Goal: Find specific page/section: Find specific page/section

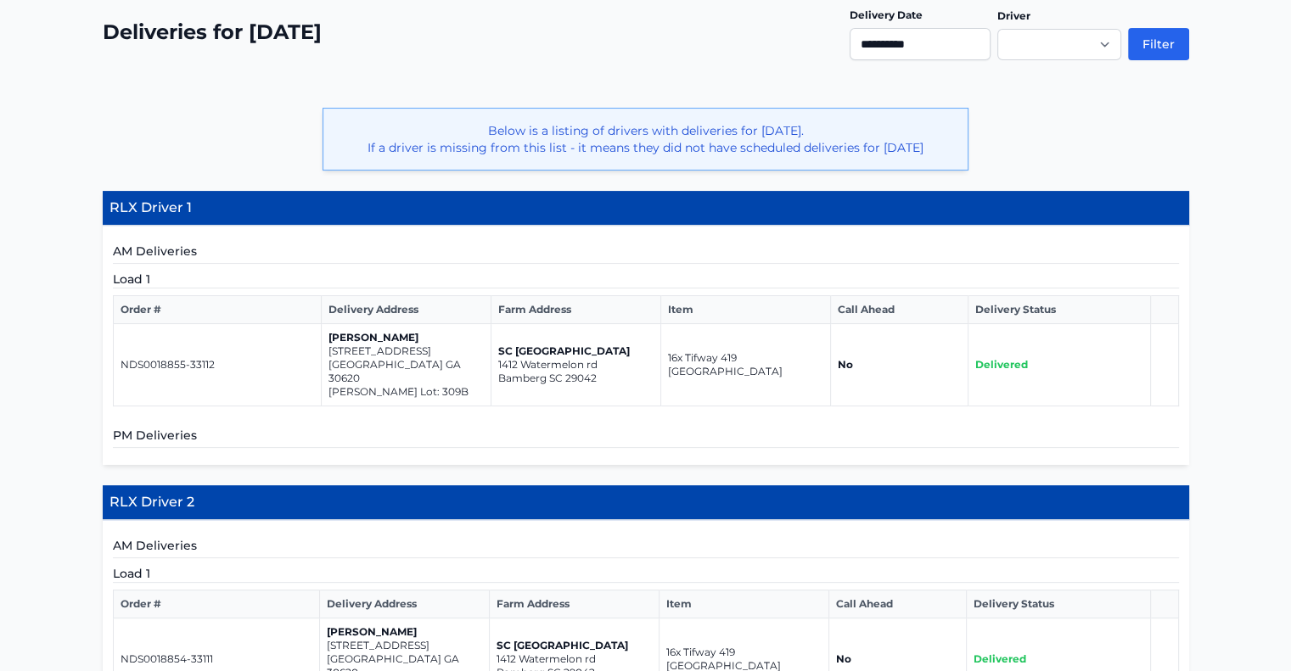
scroll to position [594, 0]
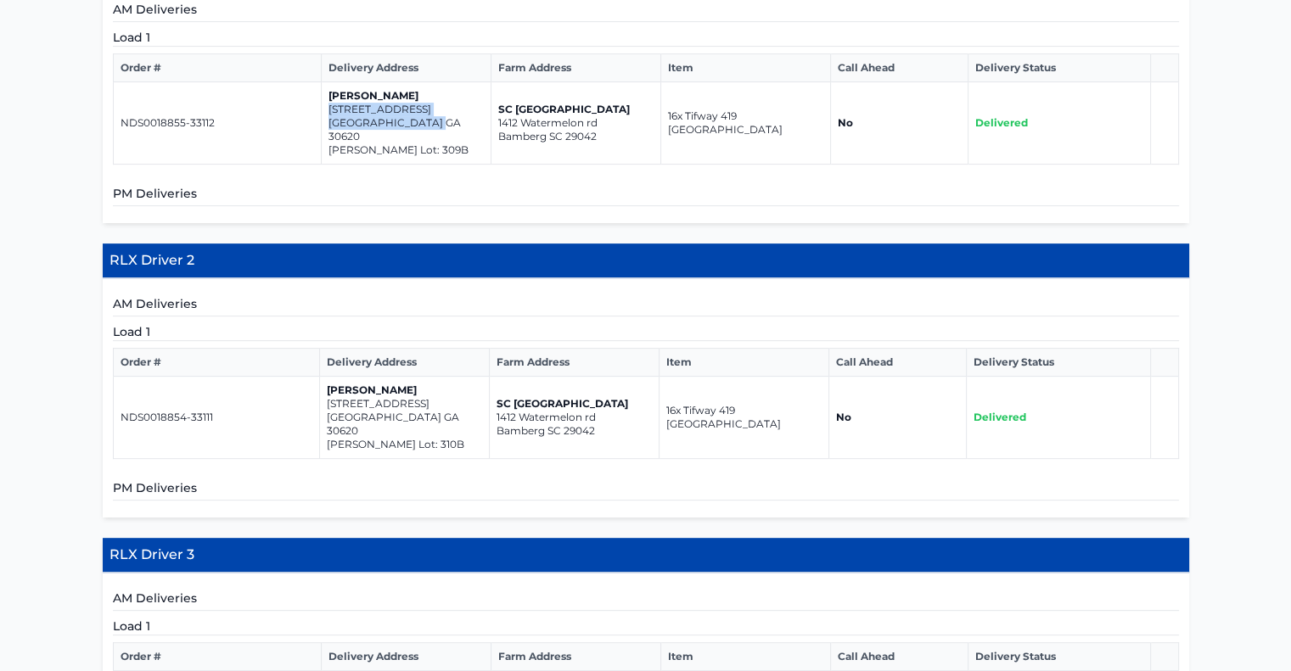
drag, startPoint x: 435, startPoint y: 138, endPoint x: 326, endPoint y: 123, distance: 109.7
click at [326, 123] on td "Meg Jones 208 Long Drive Bethlehem GA 30620 Casteel Lot: 309B" at bounding box center [407, 123] width 170 height 82
copy td "208 Long Drive Bethlehem GA 30620"
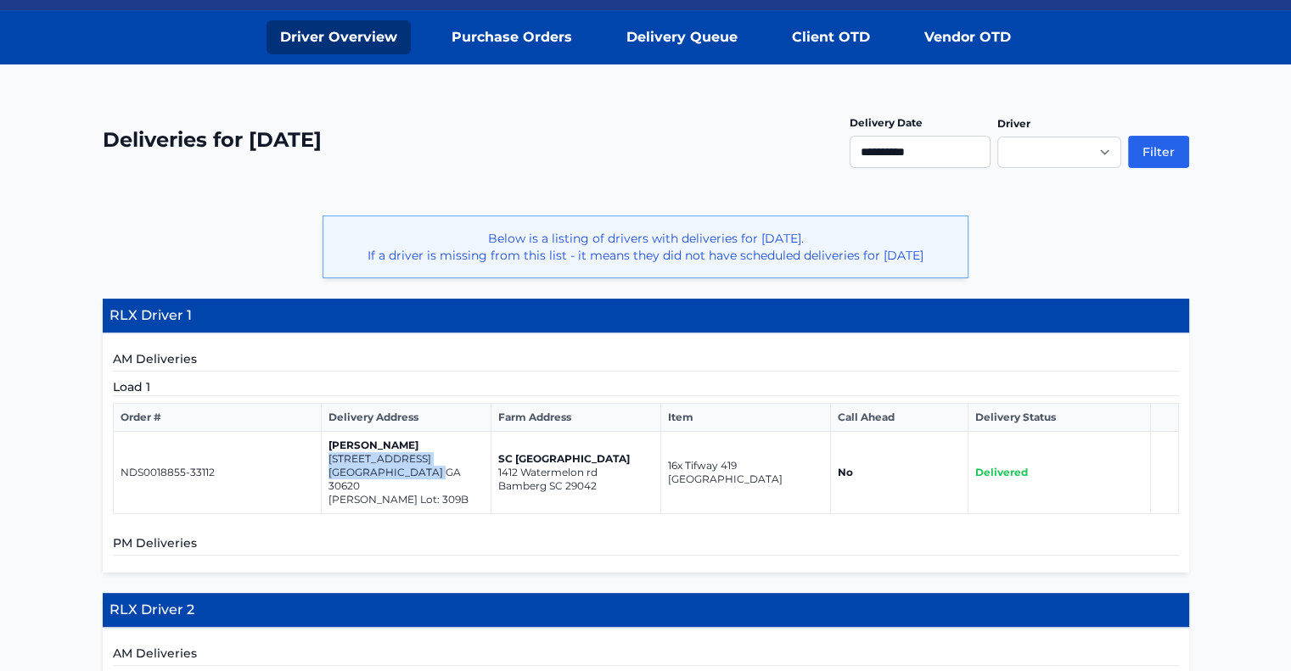
scroll to position [339, 0]
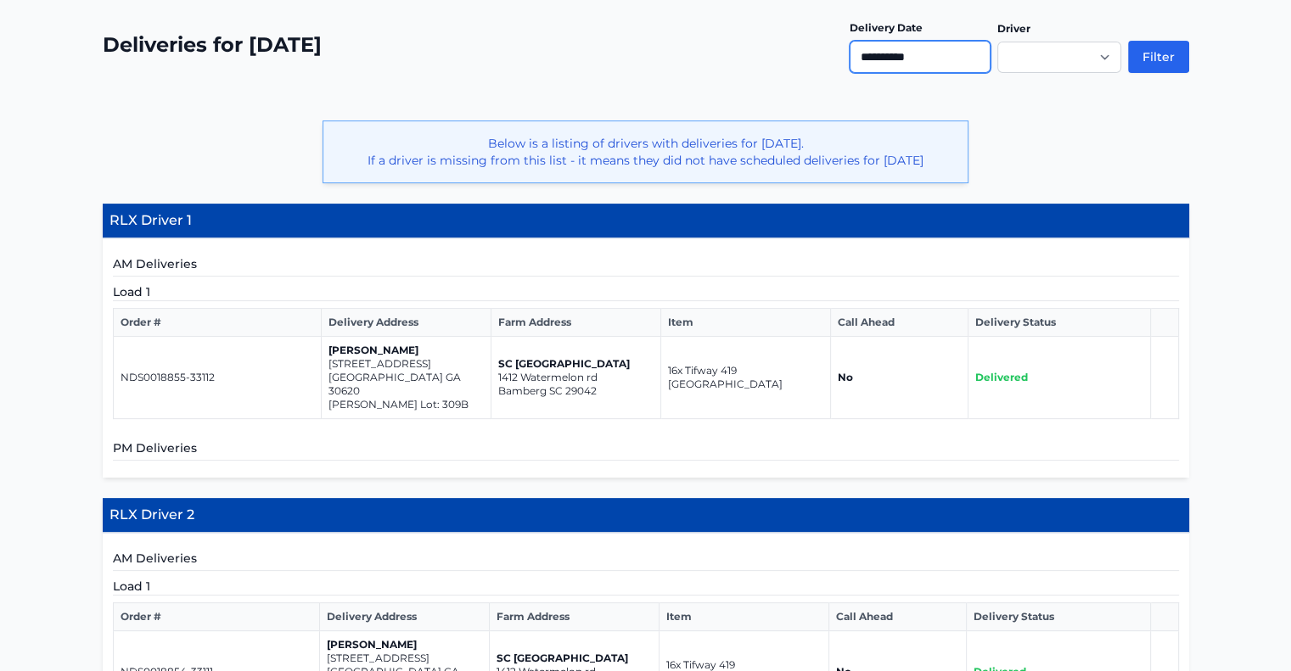
click at [917, 53] on input "**********" at bounding box center [920, 57] width 141 height 32
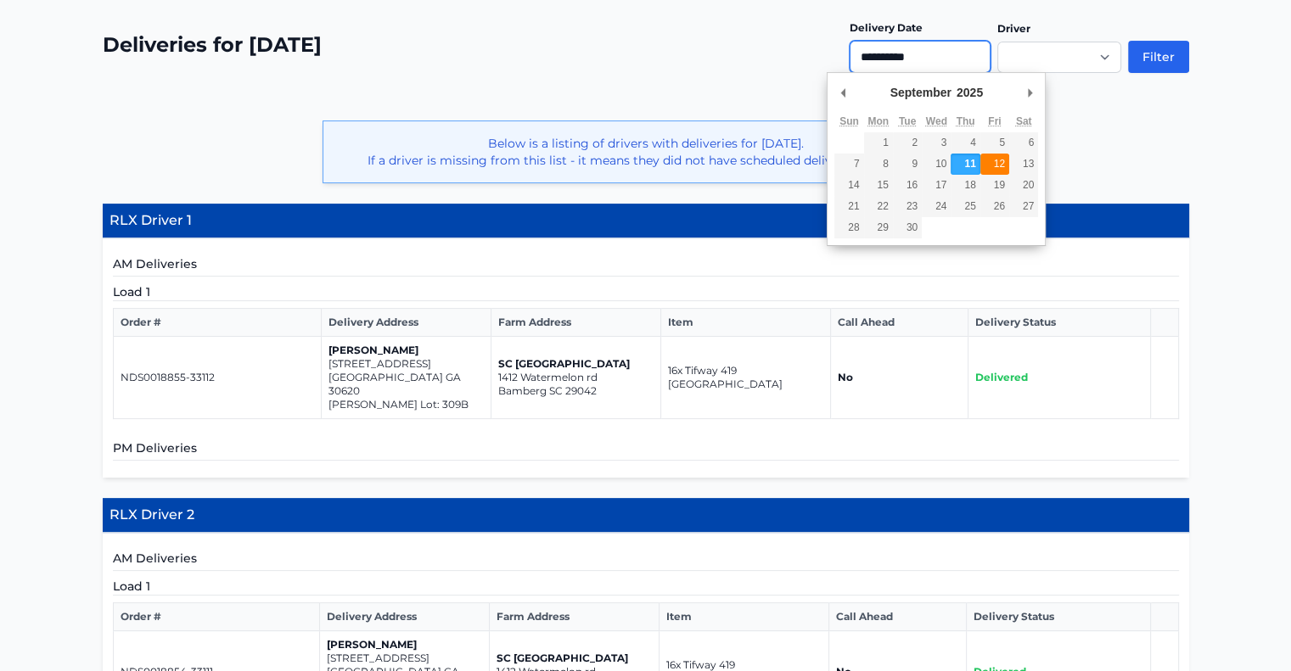
type input "**********"
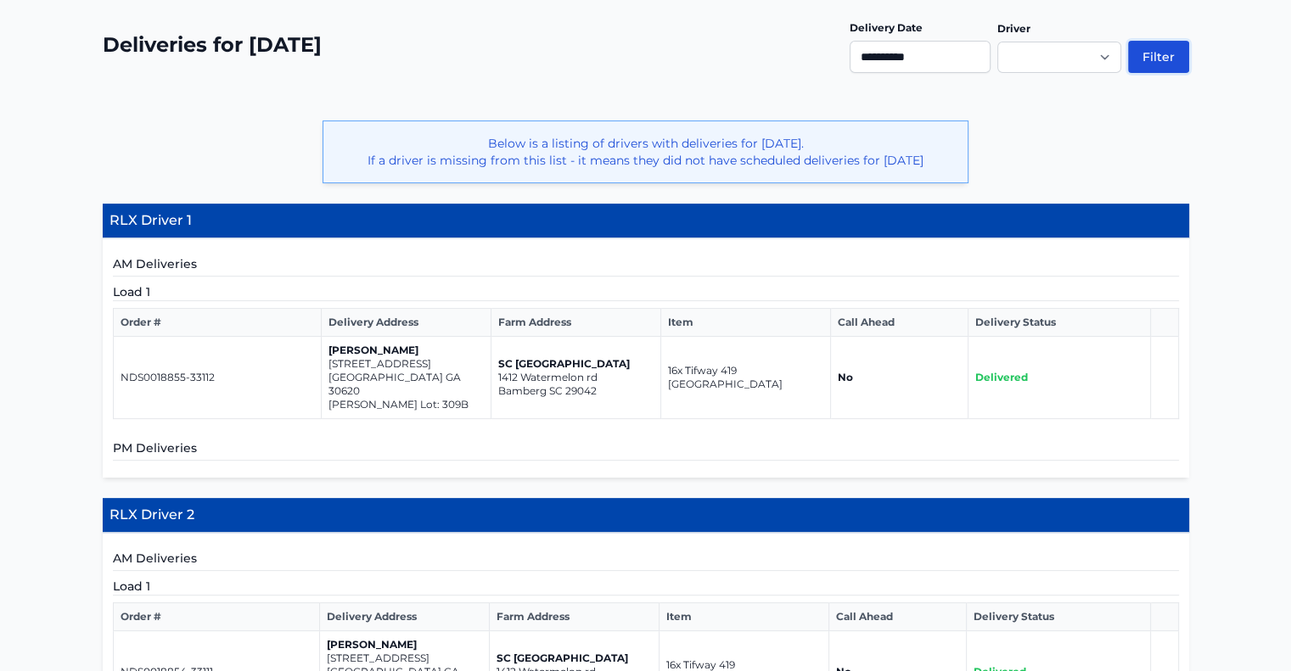
click at [1164, 57] on button "Filter" at bounding box center [1158, 57] width 61 height 32
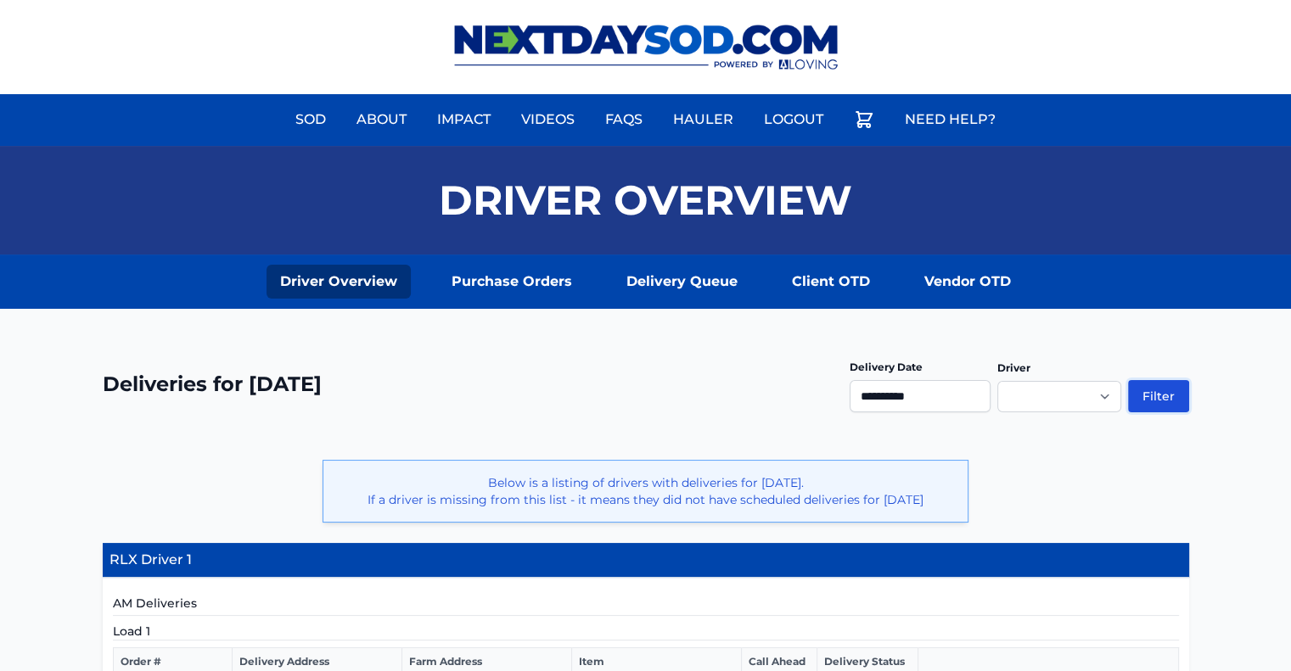
click at [1164, 393] on button "Filter" at bounding box center [1158, 396] width 61 height 32
click at [1169, 390] on button "Filter" at bounding box center [1158, 396] width 61 height 32
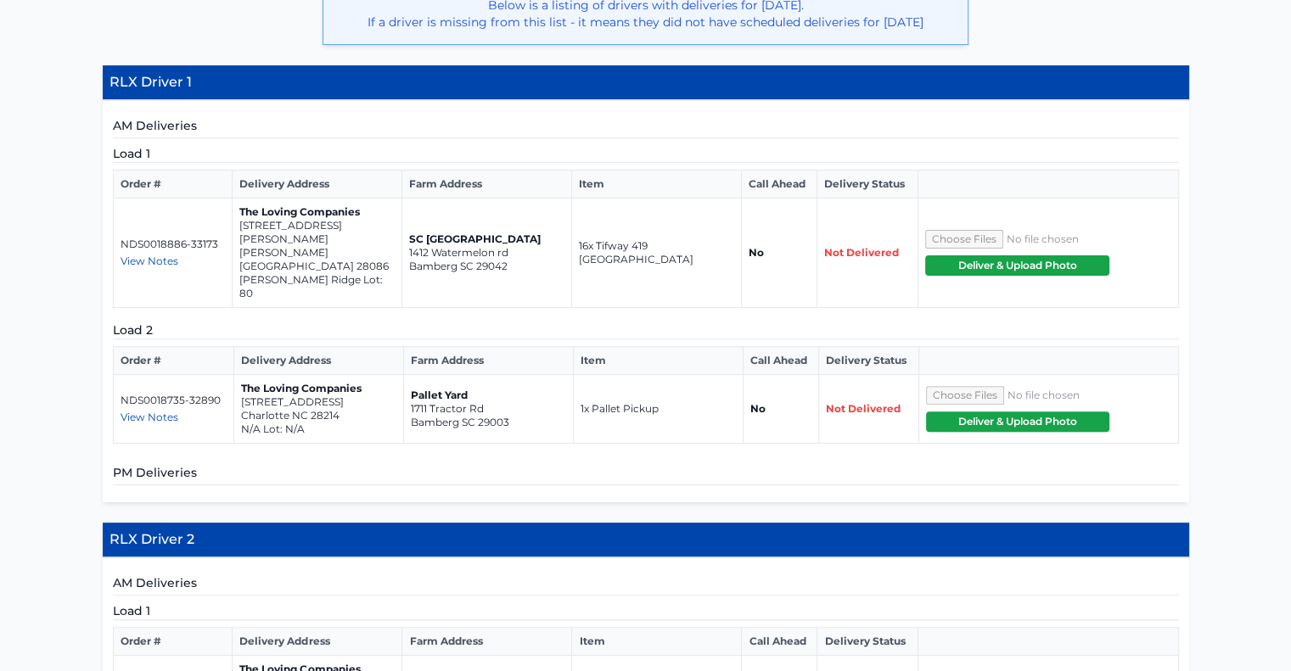
scroll to position [509, 0]
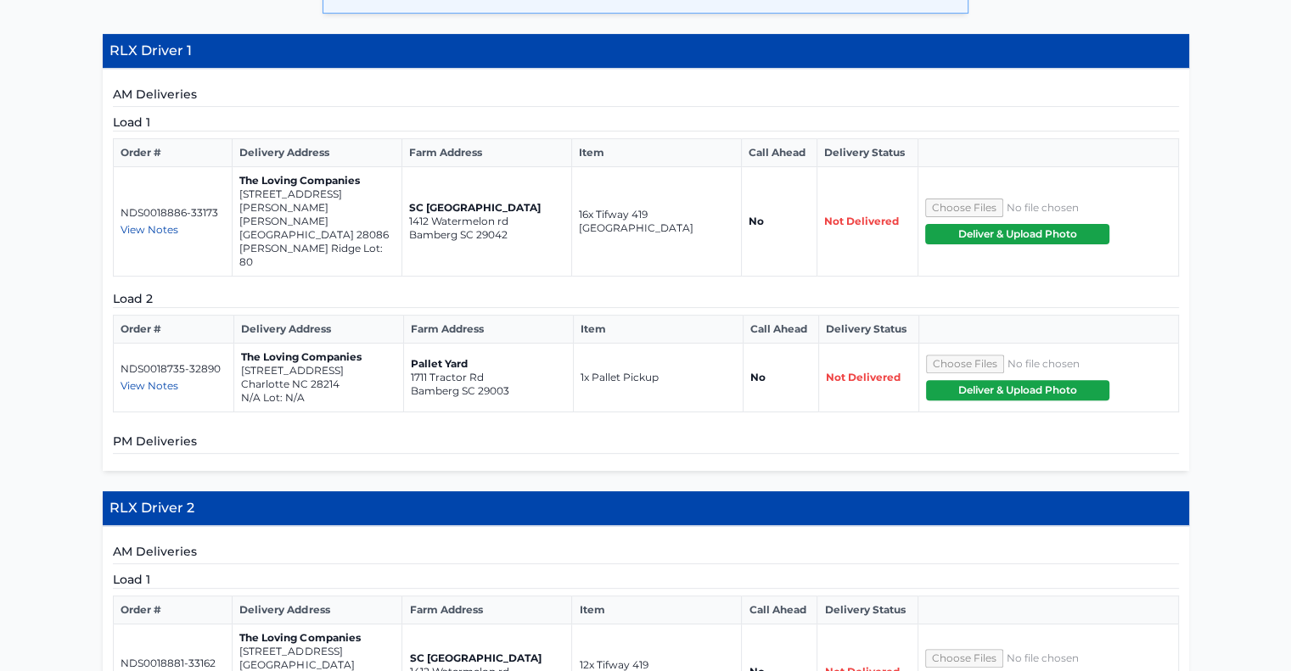
click at [154, 379] on span "View Notes" at bounding box center [150, 385] width 58 height 13
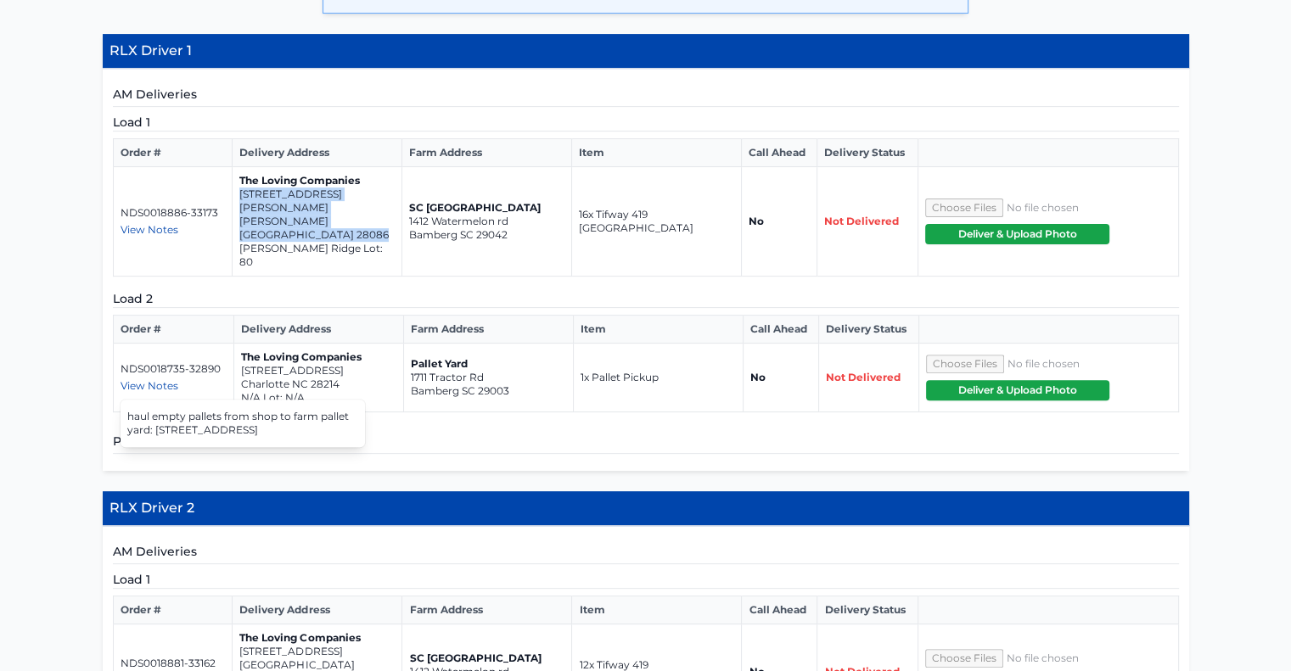
drag, startPoint x: 371, startPoint y: 224, endPoint x: 237, endPoint y: 214, distance: 134.5
click at [237, 214] on td "The Loving Companies 223 Parker Claire Lane Kings Mountain NC 28086 Brinkley Ri…" at bounding box center [317, 221] width 170 height 109
copy td "223 Parker Claire Lane Kings Mountain NC 28086"
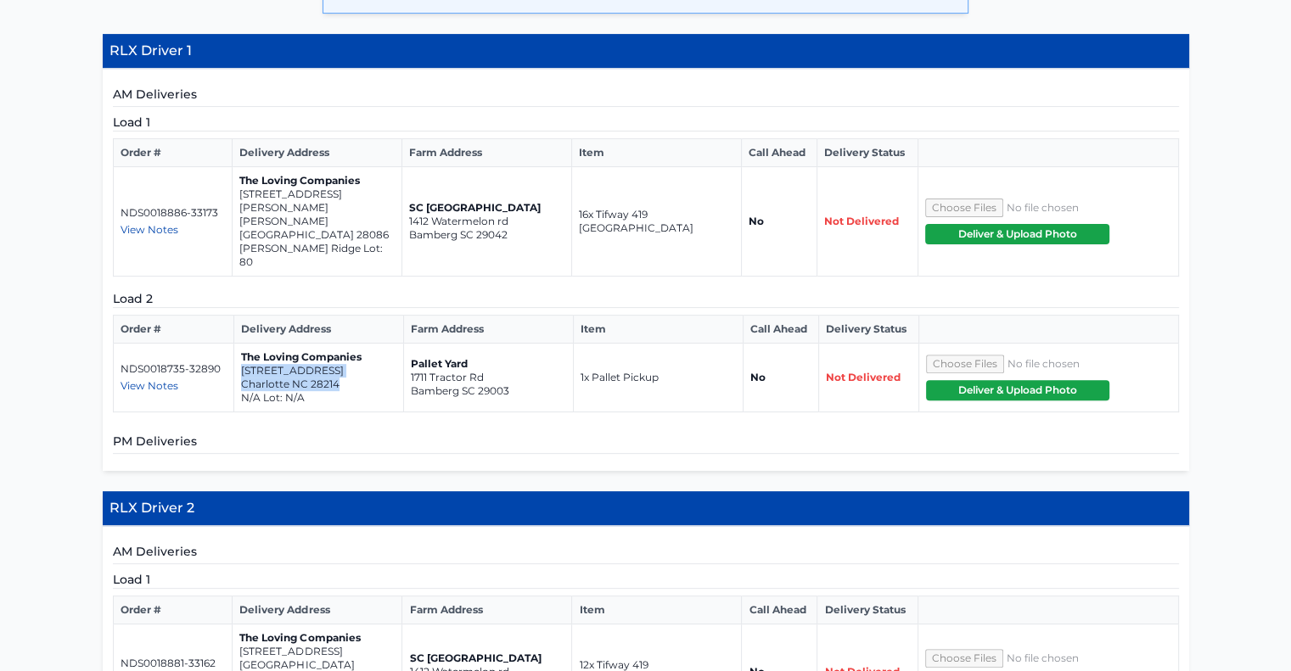
drag, startPoint x: 341, startPoint y: 360, endPoint x: 236, endPoint y: 351, distance: 105.7
click at [236, 351] on td "The Loving Companies 309 Morningside Road Charlotte NC 28214 N/A Lot: N/A" at bounding box center [319, 378] width 170 height 69
copy td "309 Morningside Road Charlotte NC 28214"
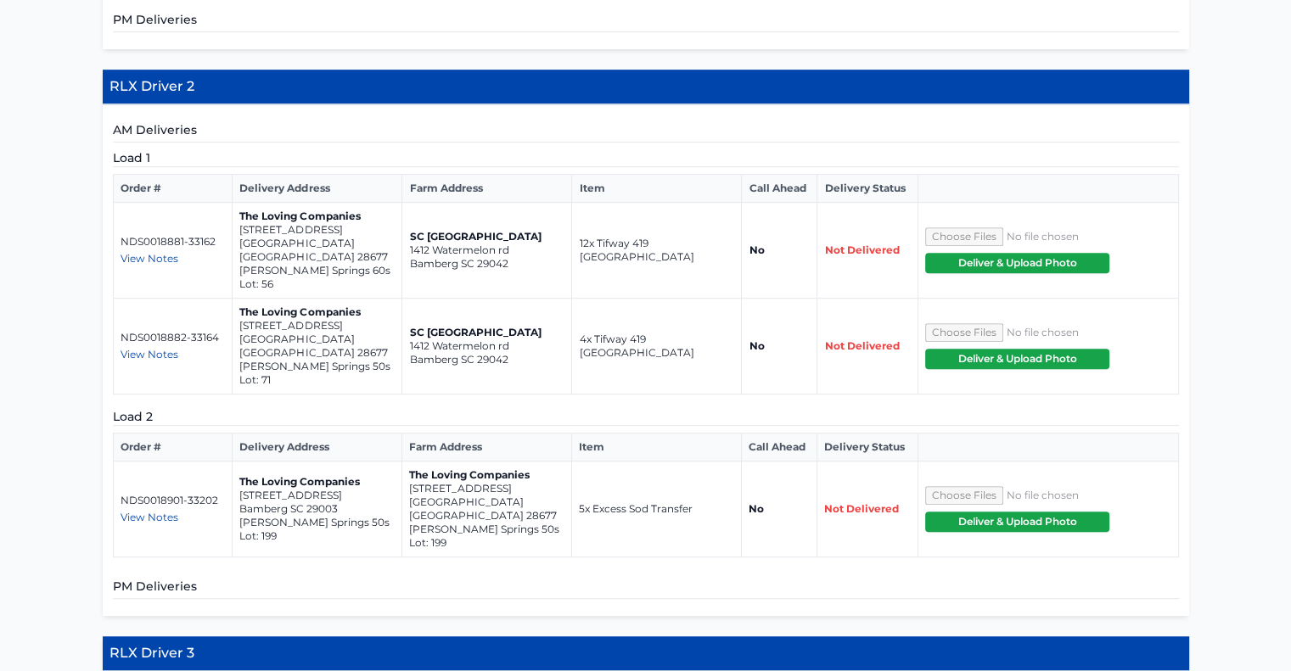
scroll to position [934, 0]
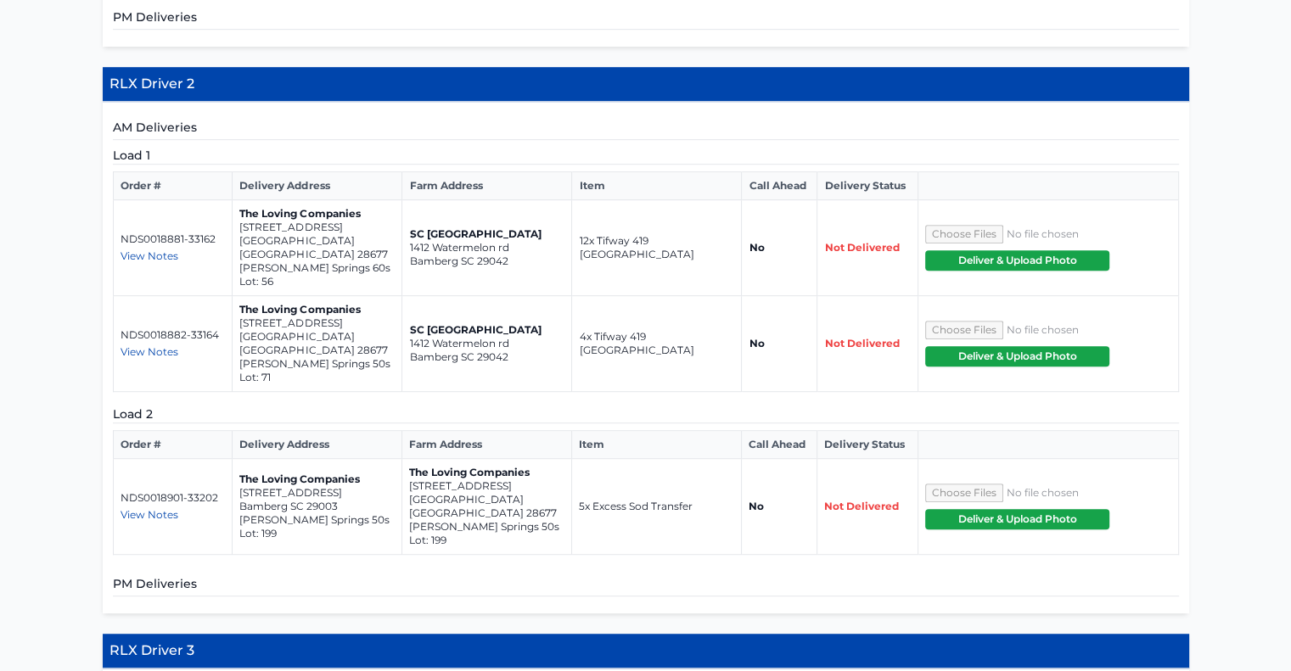
click at [156, 508] on span "View Notes" at bounding box center [150, 514] width 58 height 13
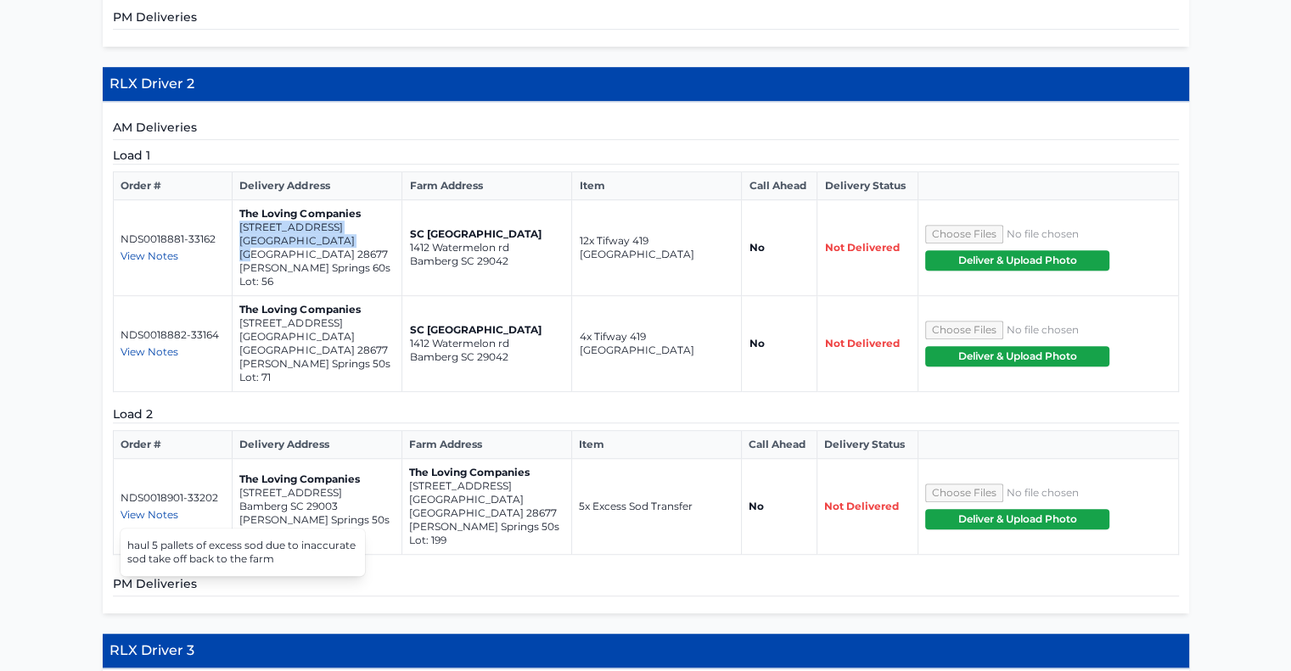
drag, startPoint x: 348, startPoint y: 211, endPoint x: 240, endPoint y: 203, distance: 108.1
click at [240, 203] on td "The Loving Companies 215 Giant Oak Avenue Statesville NC 28677 Wallace Springs …" at bounding box center [318, 248] width 170 height 96
copy td "215 Giant Oak Avenue Statesville NC 28677"
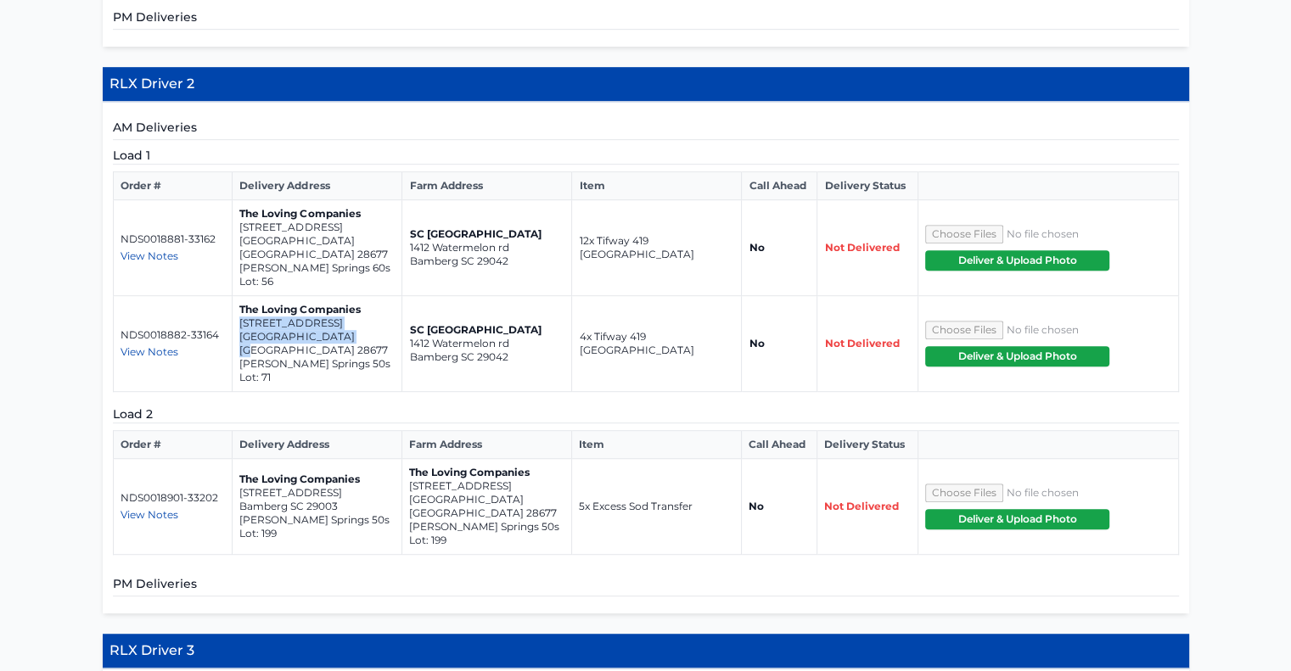
drag, startPoint x: 343, startPoint y: 279, endPoint x: 248, endPoint y: 272, distance: 95.3
click at [235, 296] on td "The Loving Companies 251 Giant Oak Avenue Statesville NC 28677 Wallace Springs …" at bounding box center [318, 344] width 170 height 96
copy td "251 Giant Oak Avenue Statesville NC 28677"
drag, startPoint x: 518, startPoint y: 412, endPoint x: 408, endPoint y: 407, distance: 109.6
click at [408, 459] on td "The Loving Companies 136 Meadow View Drive Statesville NC 28677 Wallace Springs…" at bounding box center [486, 507] width 170 height 96
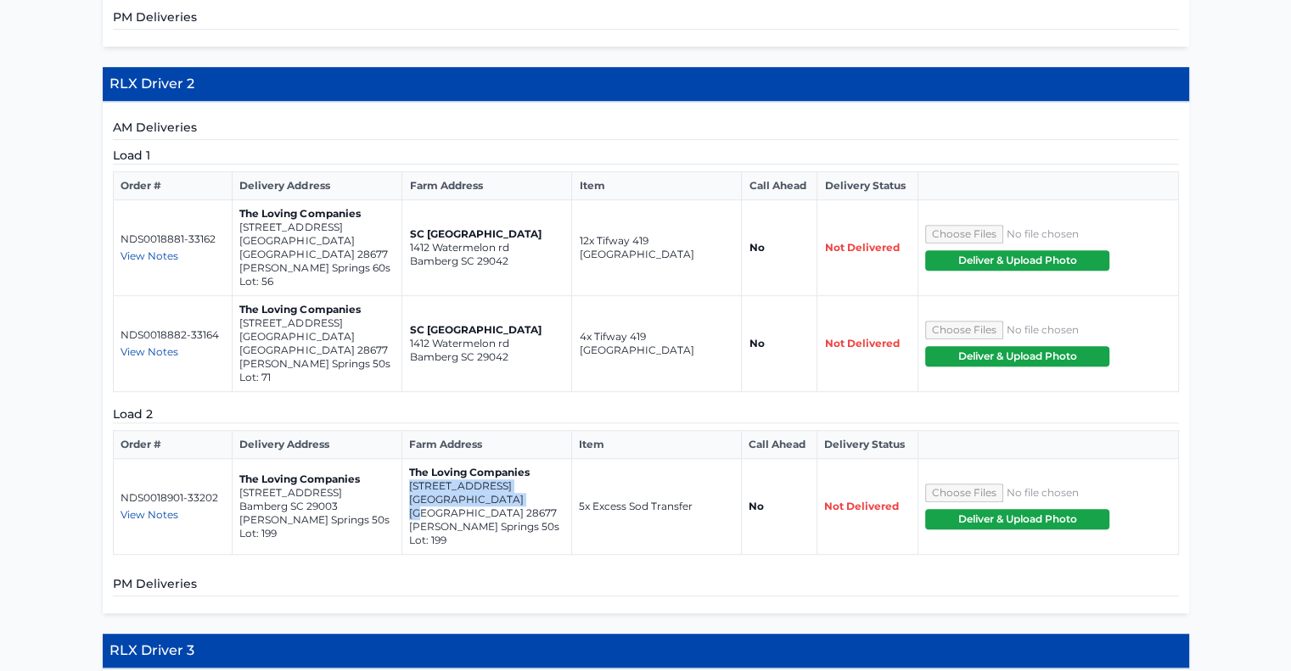
copy td "136 Meadow View Drive Statesville NC 28677"
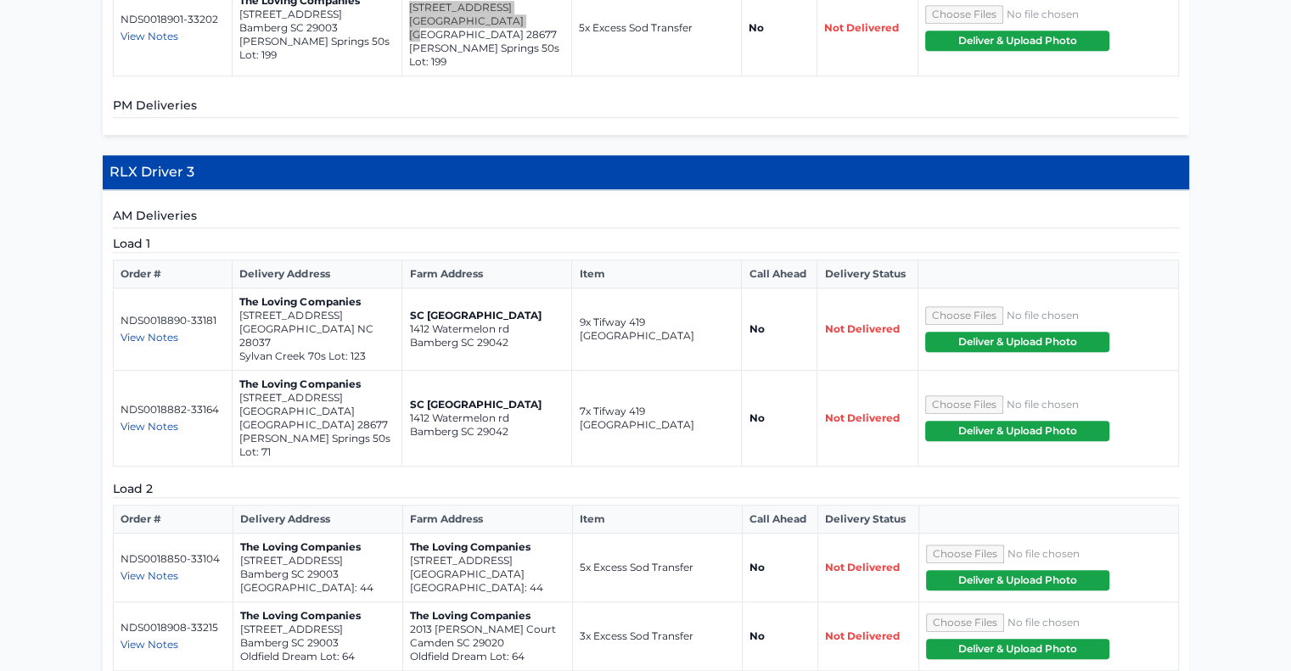
scroll to position [1443, 0]
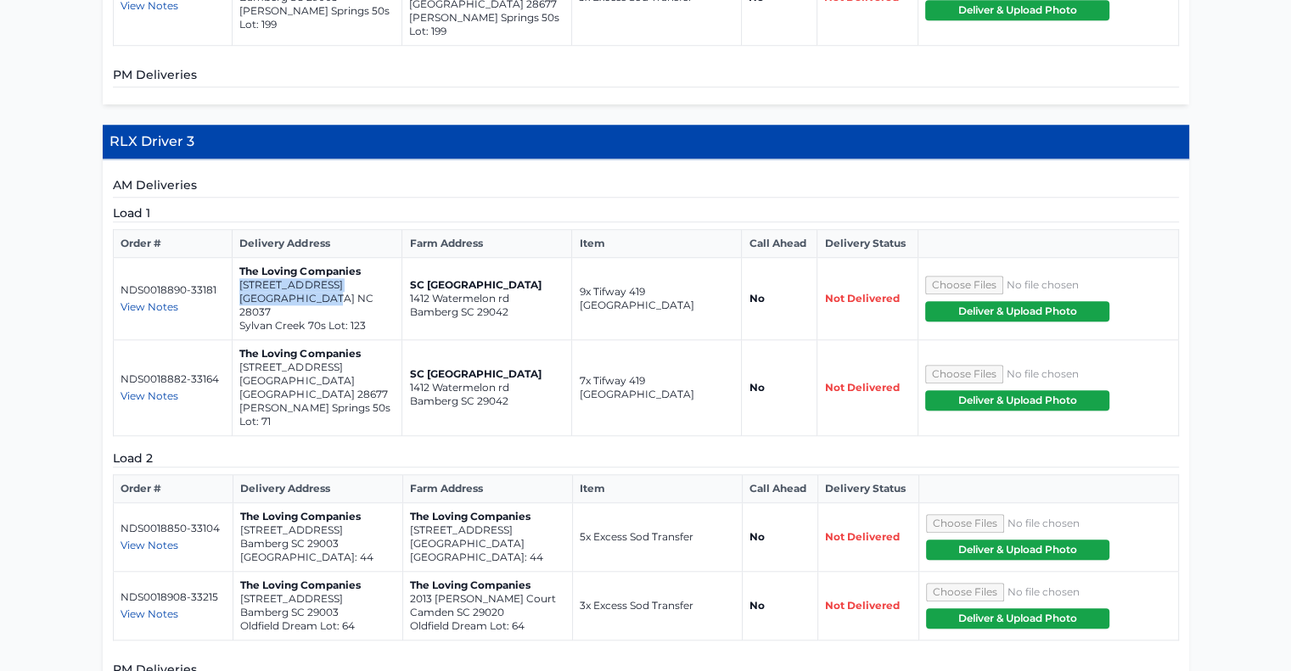
drag, startPoint x: 333, startPoint y: 185, endPoint x: 235, endPoint y: 176, distance: 98.0
click at [235, 258] on td "The Loving Companies 7172 Sylvan Retreat Drive Denver NC 28037 Sylvan Creek 70s…" at bounding box center [318, 299] width 170 height 82
copy td "7172 Sylvan Retreat Drive Denver NC 28037"
drag, startPoint x: 346, startPoint y: 255, endPoint x: 240, endPoint y: 241, distance: 107.0
click at [240, 340] on td "The Loving Companies 251 Giant Oak Avenue Statesville NC 28677 Wallace Springs …" at bounding box center [318, 388] width 170 height 96
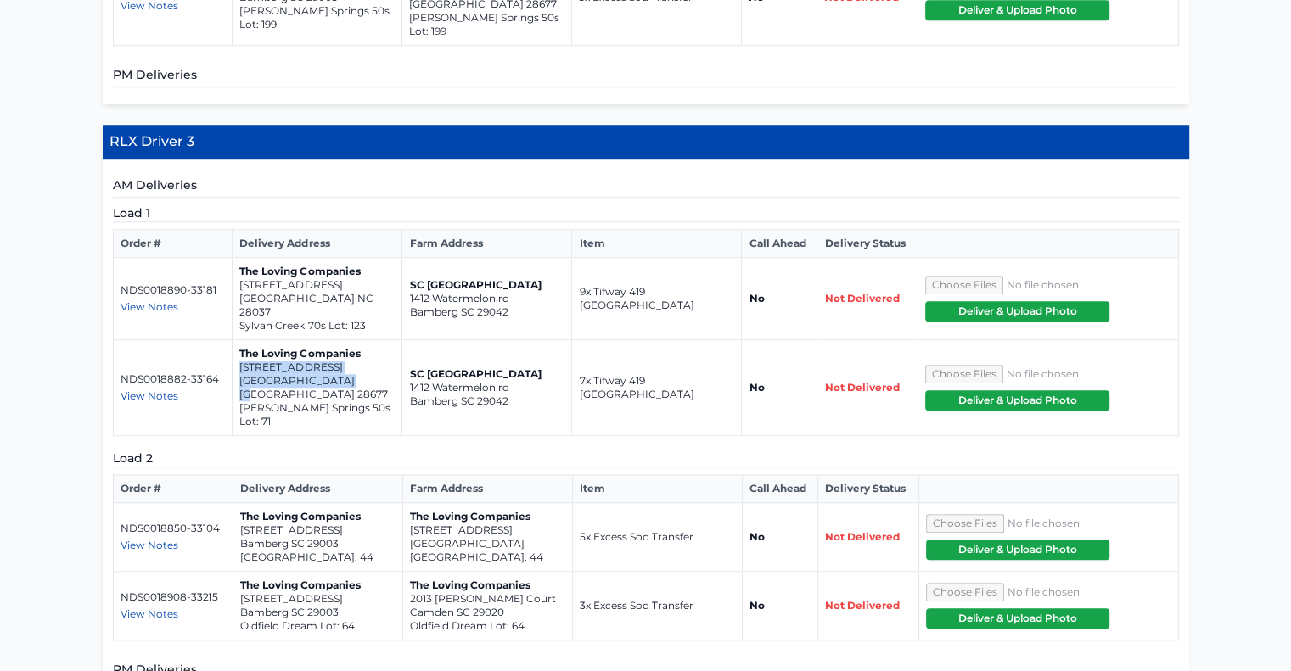
copy td "251 Giant Oak Avenue Statesville NC 28677"
drag, startPoint x: 328, startPoint y: 186, endPoint x: 233, endPoint y: 173, distance: 95.9
click at [233, 258] on td "The Loving Companies 7172 Sylvan Retreat Drive Denver NC 28037 Sylvan Creek 70s…" at bounding box center [318, 299] width 170 height 82
copy td "7172 Sylvan Retreat Drive Denver NC 28037"
drag, startPoint x: 343, startPoint y: 257, endPoint x: 238, endPoint y: 247, distance: 104.9
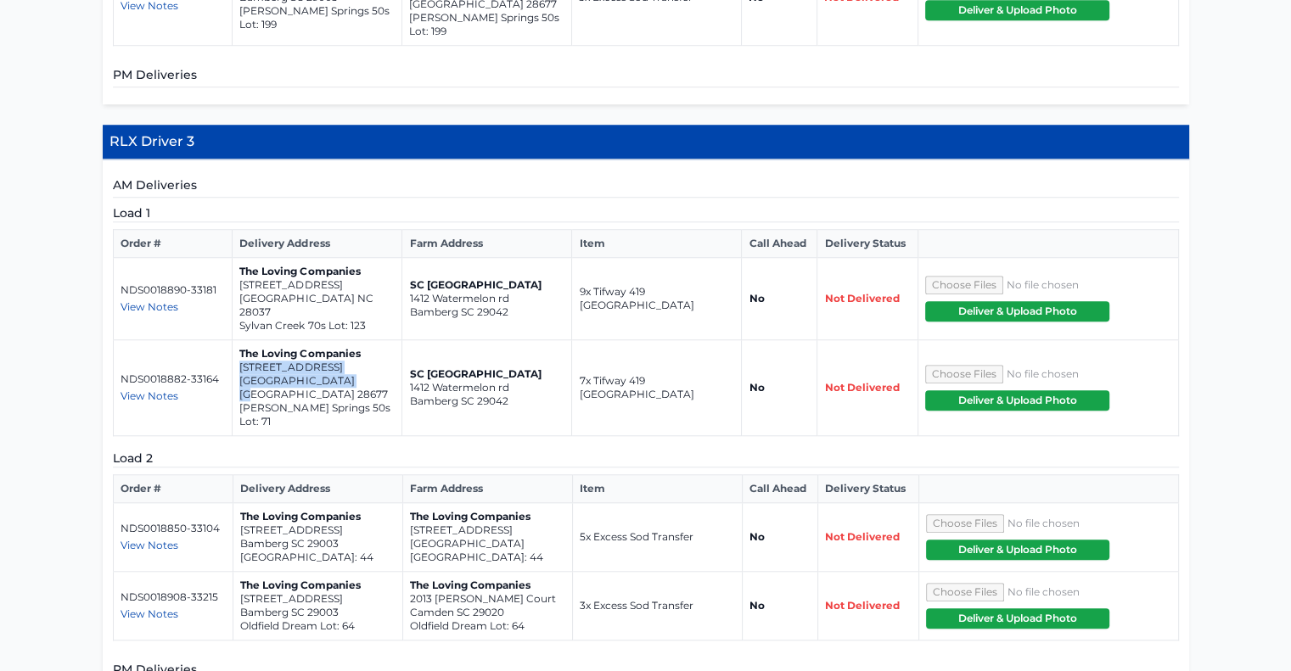
click at [238, 340] on td "The Loving Companies 251 Giant Oak Avenue Statesville NC 28677 Wallace Springs …" at bounding box center [318, 388] width 170 height 96
copy td "251 Giant Oak Avenue Statesville NC 28677"
drag, startPoint x: 524, startPoint y: 390, endPoint x: 408, endPoint y: 380, distance: 115.9
click at [408, 503] on td "The Loving Companies 1304 Yellow Springs Drive Huntersville NC 28078 Spring Gro…" at bounding box center [488, 537] width 170 height 69
copy td "1304 Yellow Springs Drive Huntersville NC 28078"
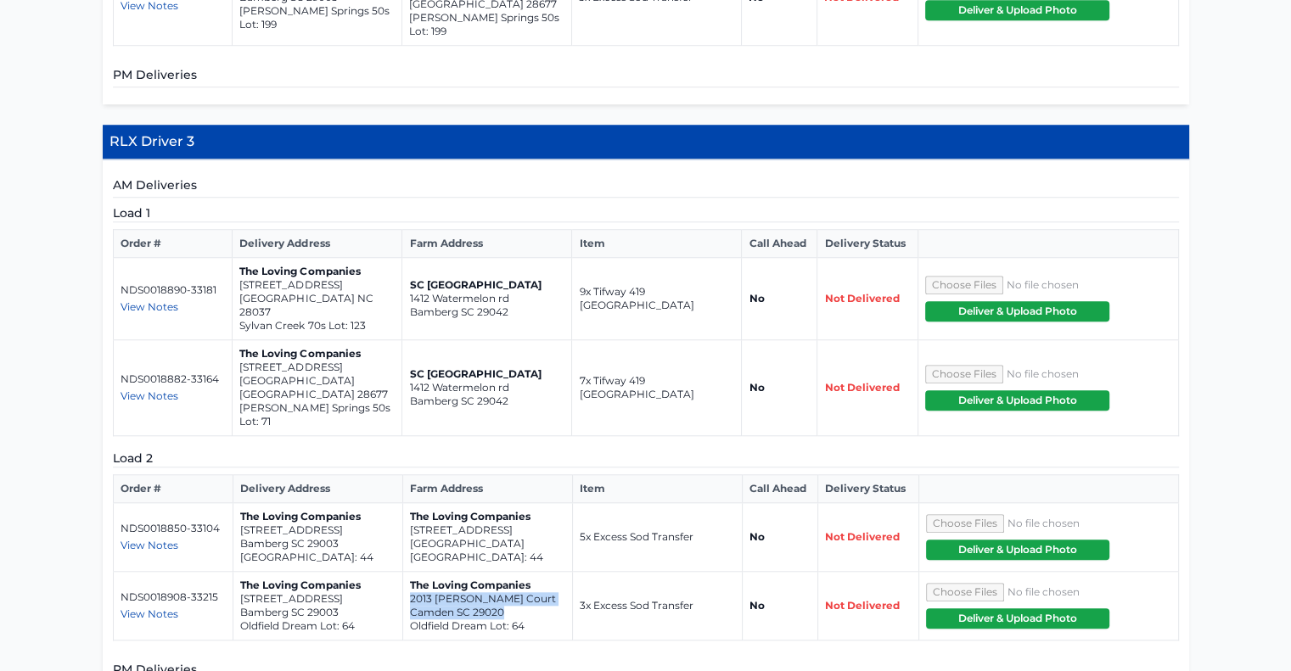
drag, startPoint x: 502, startPoint y: 461, endPoint x: 409, endPoint y: 449, distance: 94.1
click at [409, 572] on td "The Loving Companies 2013 Rexford Court Camden SC 29020 Oldfield Dream Lot: 64" at bounding box center [488, 606] width 170 height 69
click at [480, 606] on p "Camden SC 29020" at bounding box center [487, 613] width 155 height 14
drag, startPoint x: 505, startPoint y: 457, endPoint x: 411, endPoint y: 446, distance: 94.9
click at [411, 572] on td "The Loving Companies 2013 Rexford Court Camden SC 29020 Oldfield Dream Lot: 64" at bounding box center [488, 606] width 170 height 69
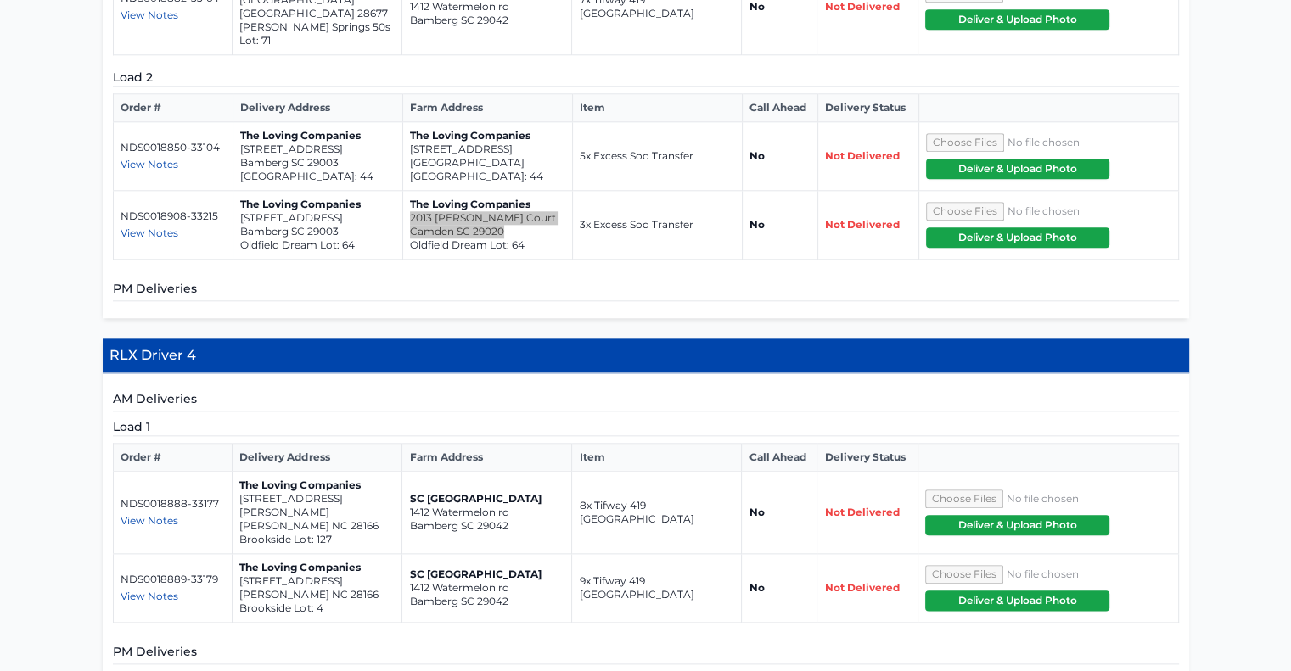
scroll to position [1823, 0]
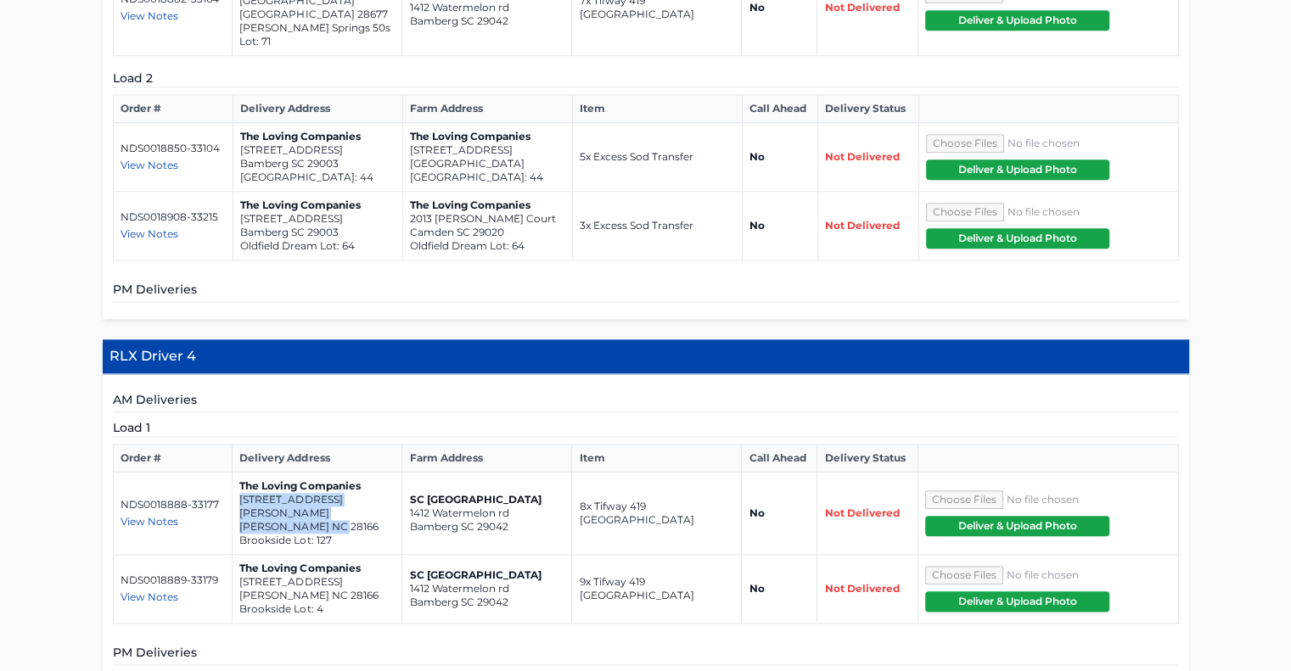
drag, startPoint x: 339, startPoint y: 359, endPoint x: 237, endPoint y: 348, distance: 102.4
click at [237, 473] on td "The Loving Companies 115 S Shayna Road Troutman NC 28166 Brookside Lot: 127" at bounding box center [318, 514] width 170 height 82
drag, startPoint x: 341, startPoint y: 427, endPoint x: 238, endPoint y: 418, distance: 104.0
click at [238, 555] on td "The Loving Companies 503 York Road Troutman NC 28166 Brookside Lot: 4" at bounding box center [318, 589] width 170 height 69
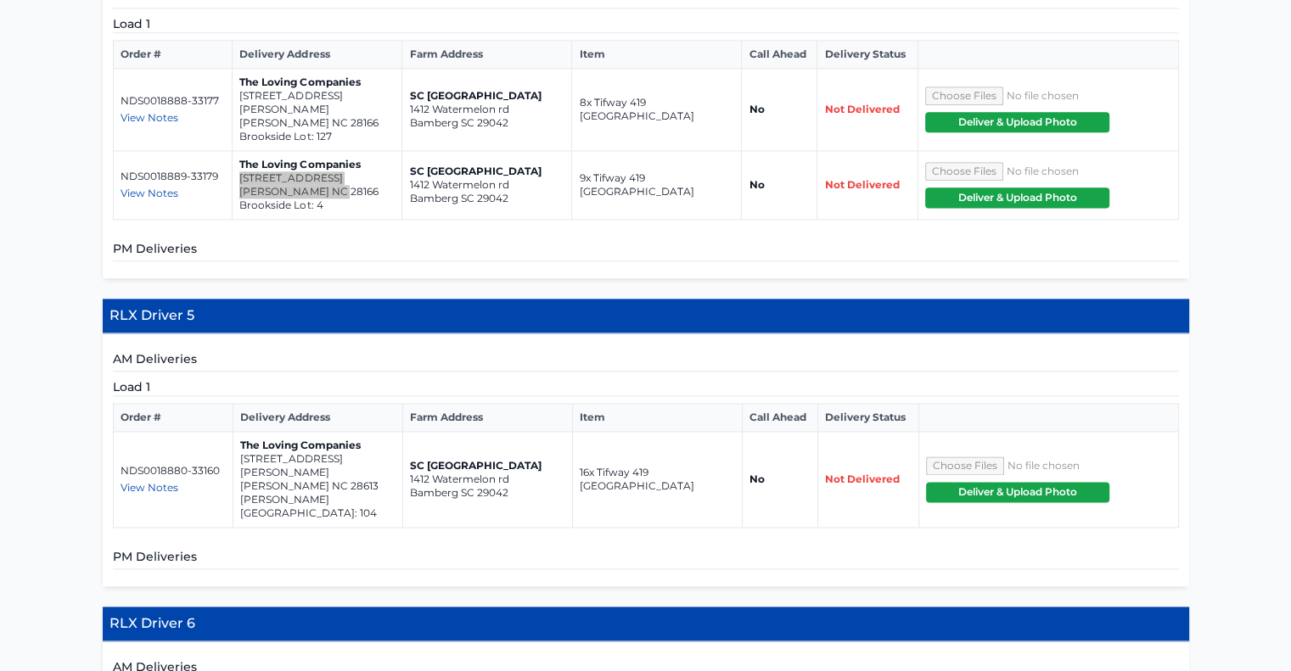
scroll to position [2247, 0]
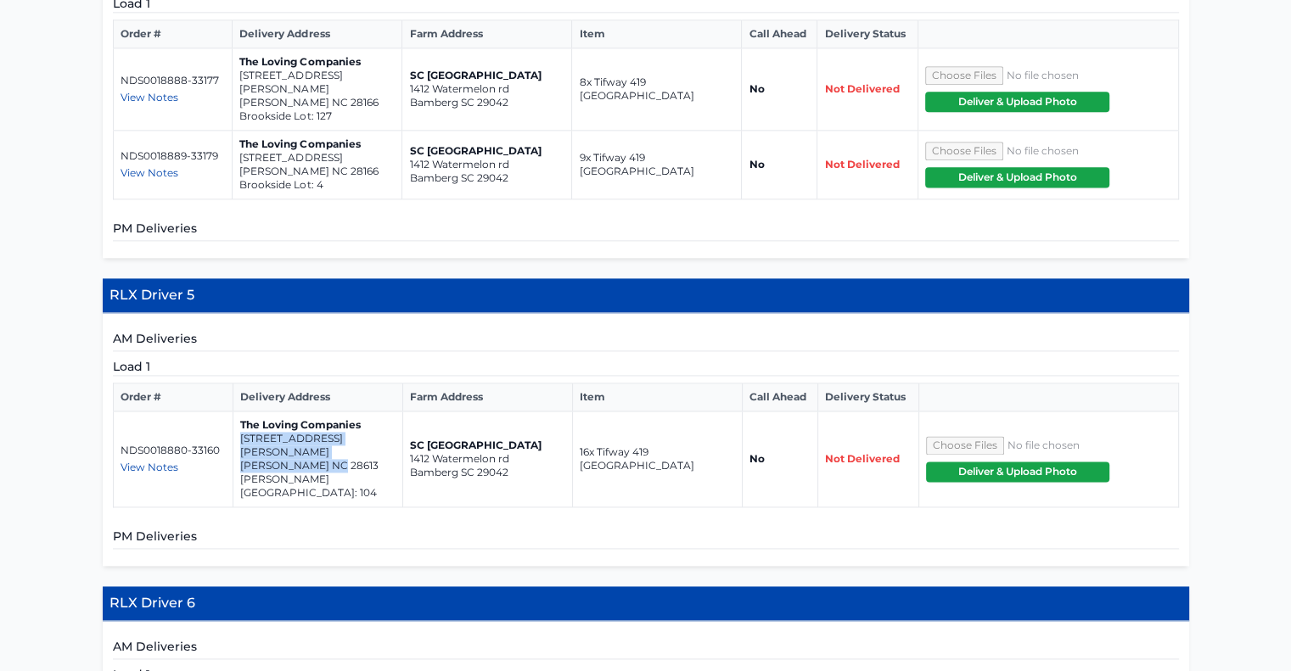
drag, startPoint x: 334, startPoint y: 283, endPoint x: 241, endPoint y: 272, distance: 94.0
click at [241, 412] on td "The Loving Companies 3919 Caroline Court NW Conover NC 28613 Cline Village Lot:…" at bounding box center [318, 460] width 170 height 96
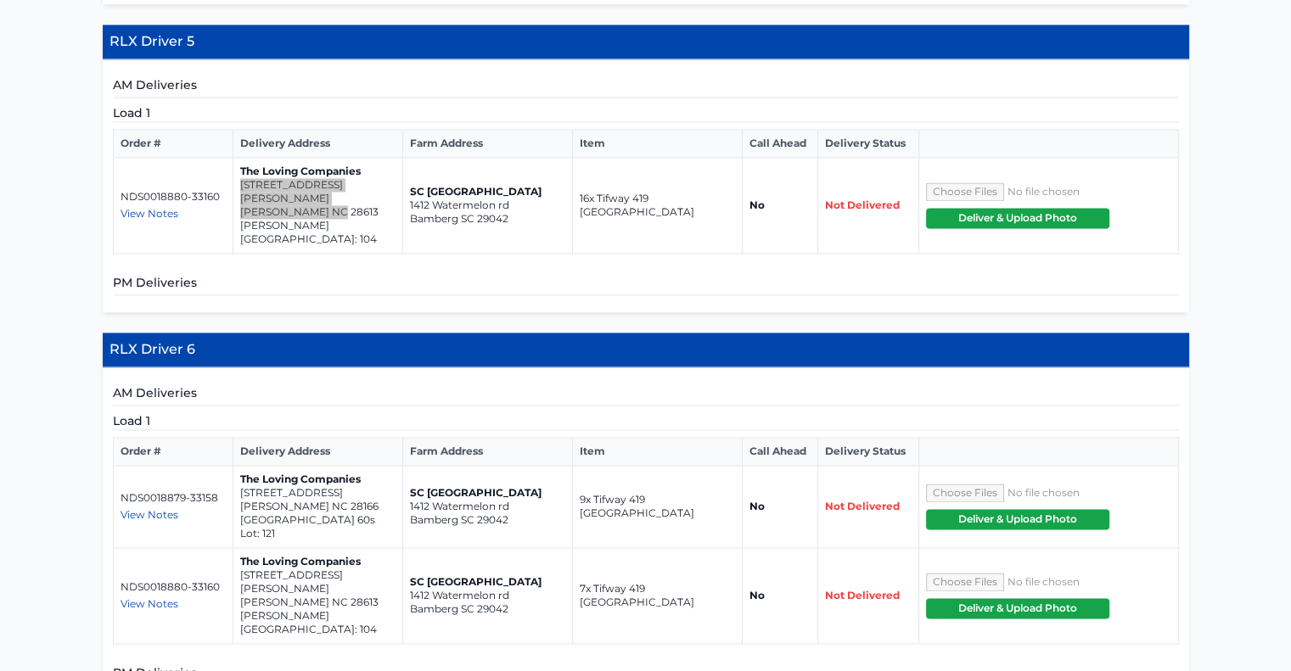
scroll to position [2502, 0]
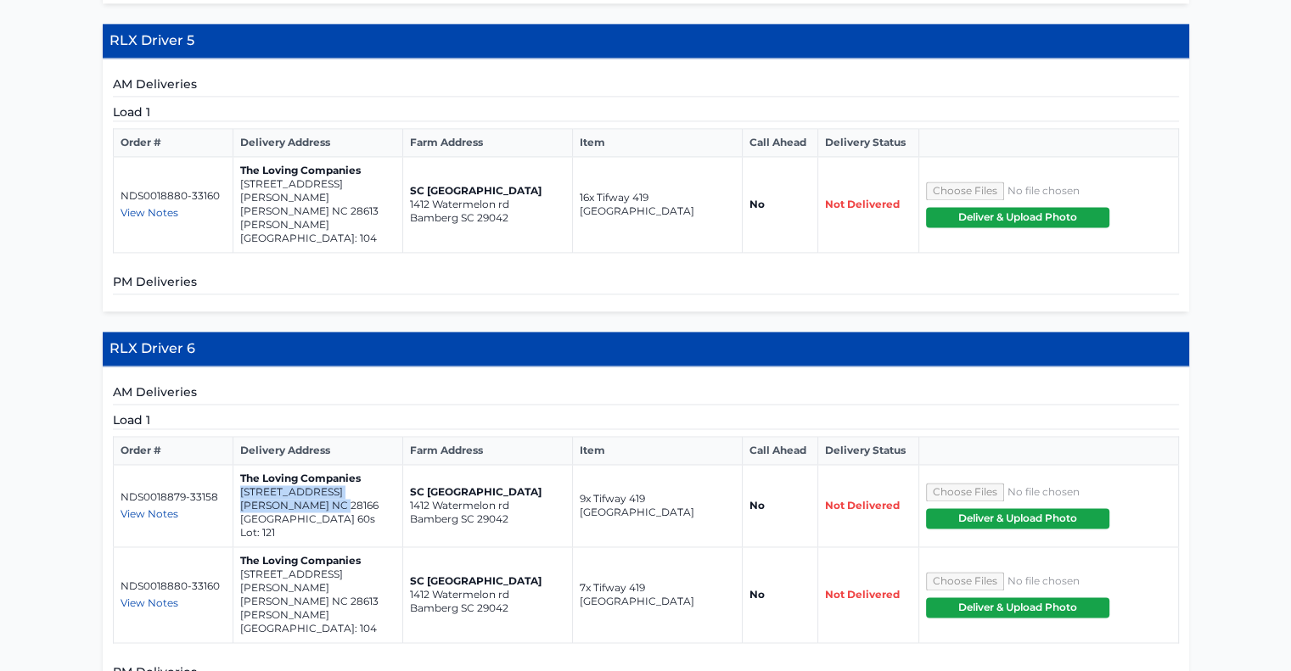
drag, startPoint x: 349, startPoint y: 308, endPoint x: 239, endPoint y: 298, distance: 110.0
click at [239, 465] on td "The Loving Companies 135 Asmodean Lane Troutman NC 28166 Falls Cove 60s Lot: 121" at bounding box center [318, 506] width 170 height 82
drag, startPoint x: 332, startPoint y: 376, endPoint x: 238, endPoint y: 364, distance: 95.0
click at [238, 547] on td "The Loving Companies 3919 Caroline Court NW Conover NC 28613 Cline Village Lot:…" at bounding box center [318, 595] width 170 height 96
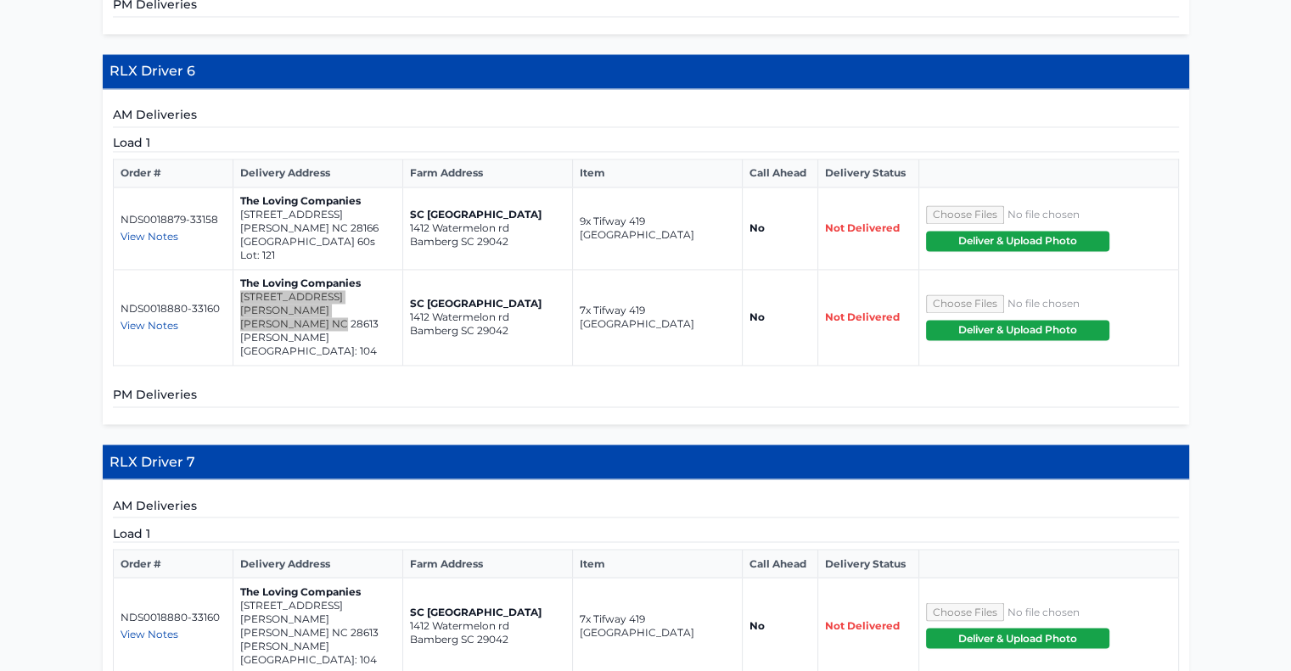
scroll to position [2842, 0]
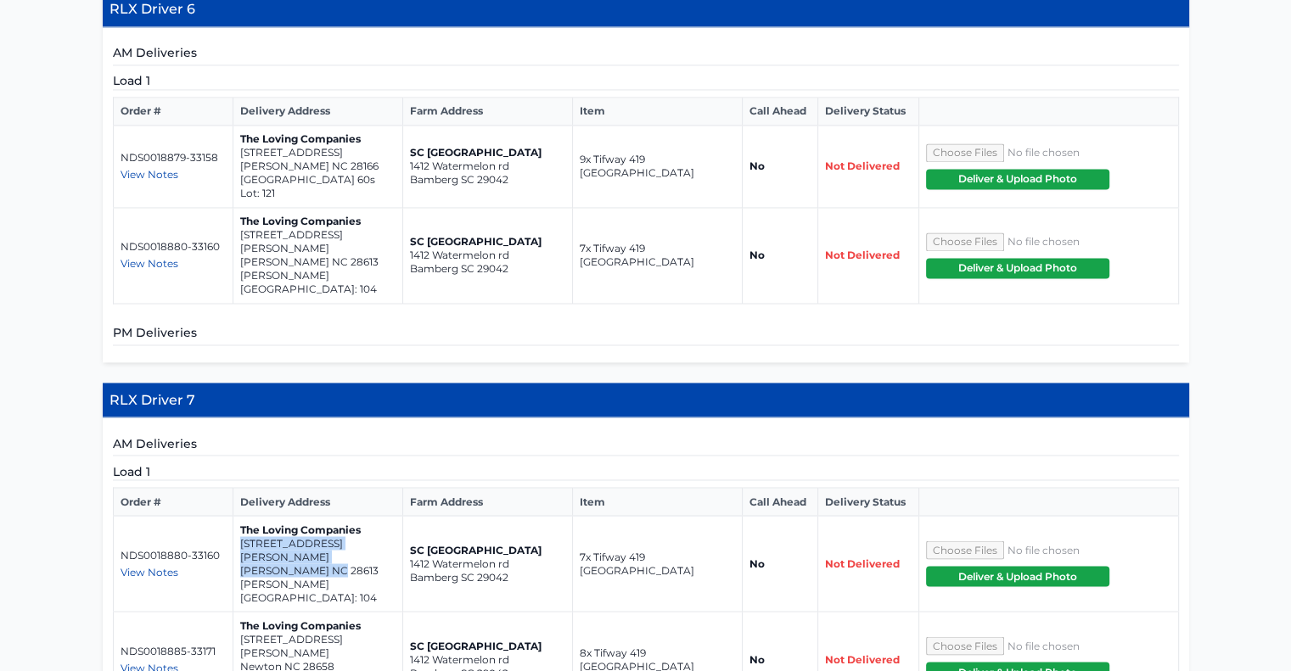
drag, startPoint x: 336, startPoint y: 317, endPoint x: 241, endPoint y: 306, distance: 95.8
click at [241, 516] on td "The Loving Companies 3919 Caroline Court NW Conover NC 28613 Cline Village Lot:…" at bounding box center [318, 564] width 170 height 96
drag, startPoint x: 335, startPoint y: 386, endPoint x: 241, endPoint y: 373, distance: 95.2
click at [241, 612] on td "The Loving Companies 470 Janie Circle Newton NC 28658 The Falls at Newton Lot: …" at bounding box center [318, 660] width 170 height 96
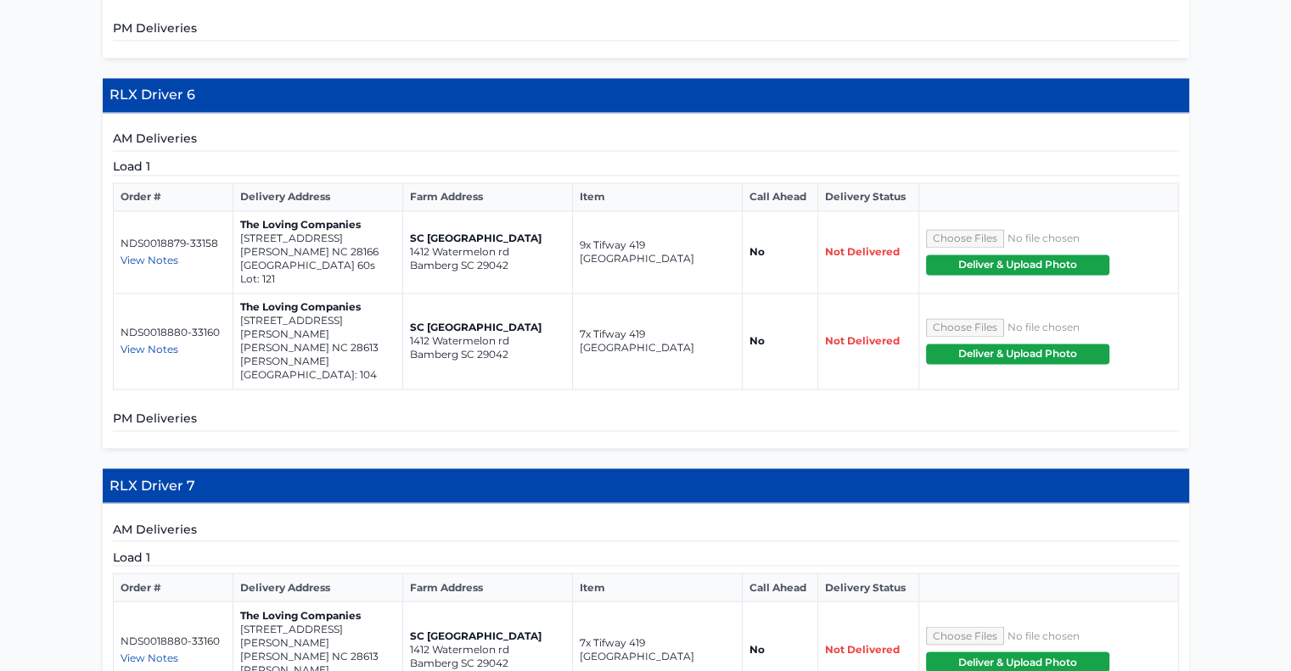
scroll to position [2757, 0]
